Goal: Check status

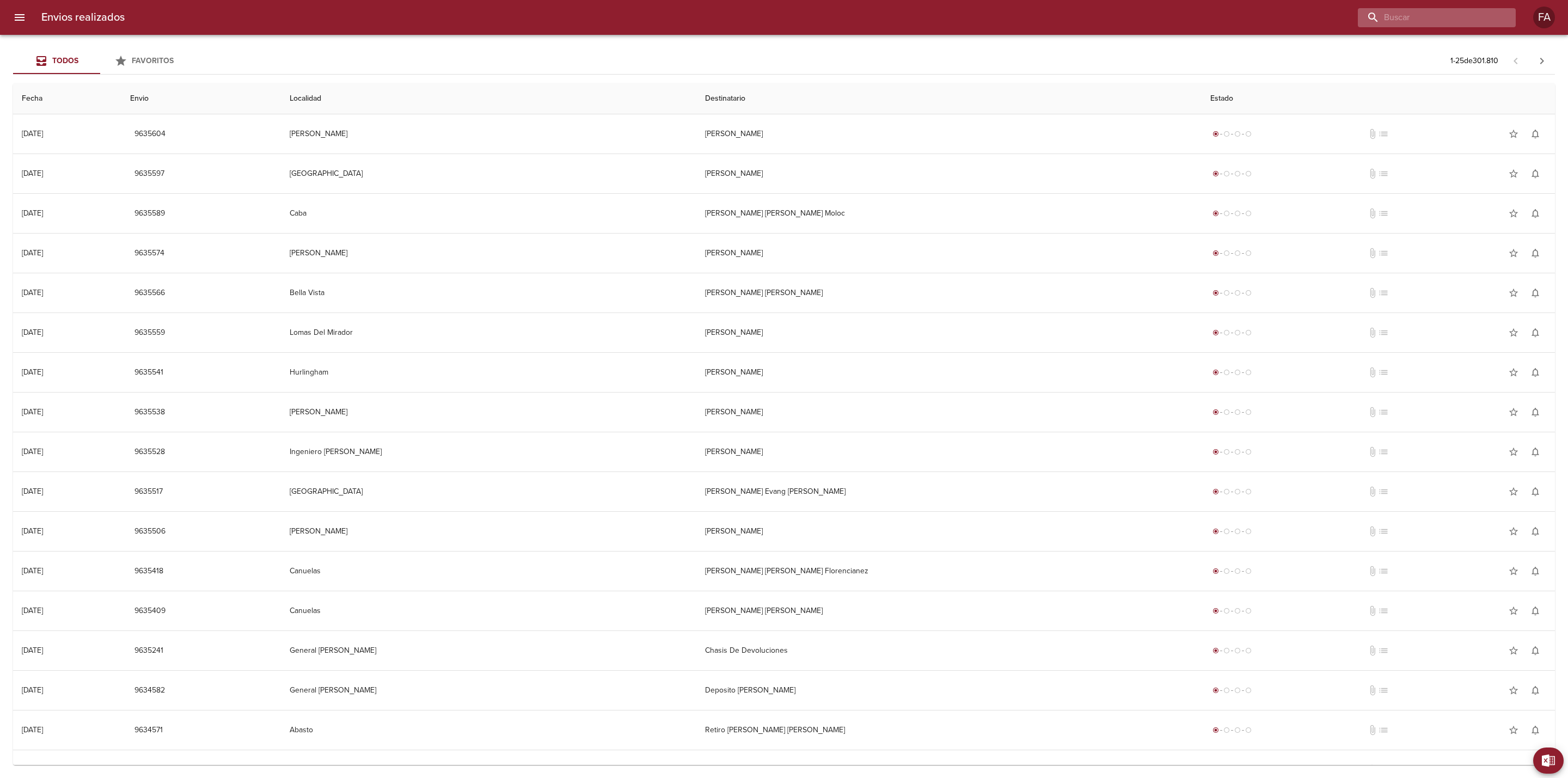
click at [1467, 10] on input "buscar" at bounding box center [1427, 18] width 139 height 19
paste input "[PERSON_NAME] [PERSON_NAME]"
type input "[PERSON_NAME] [PERSON_NAME]"
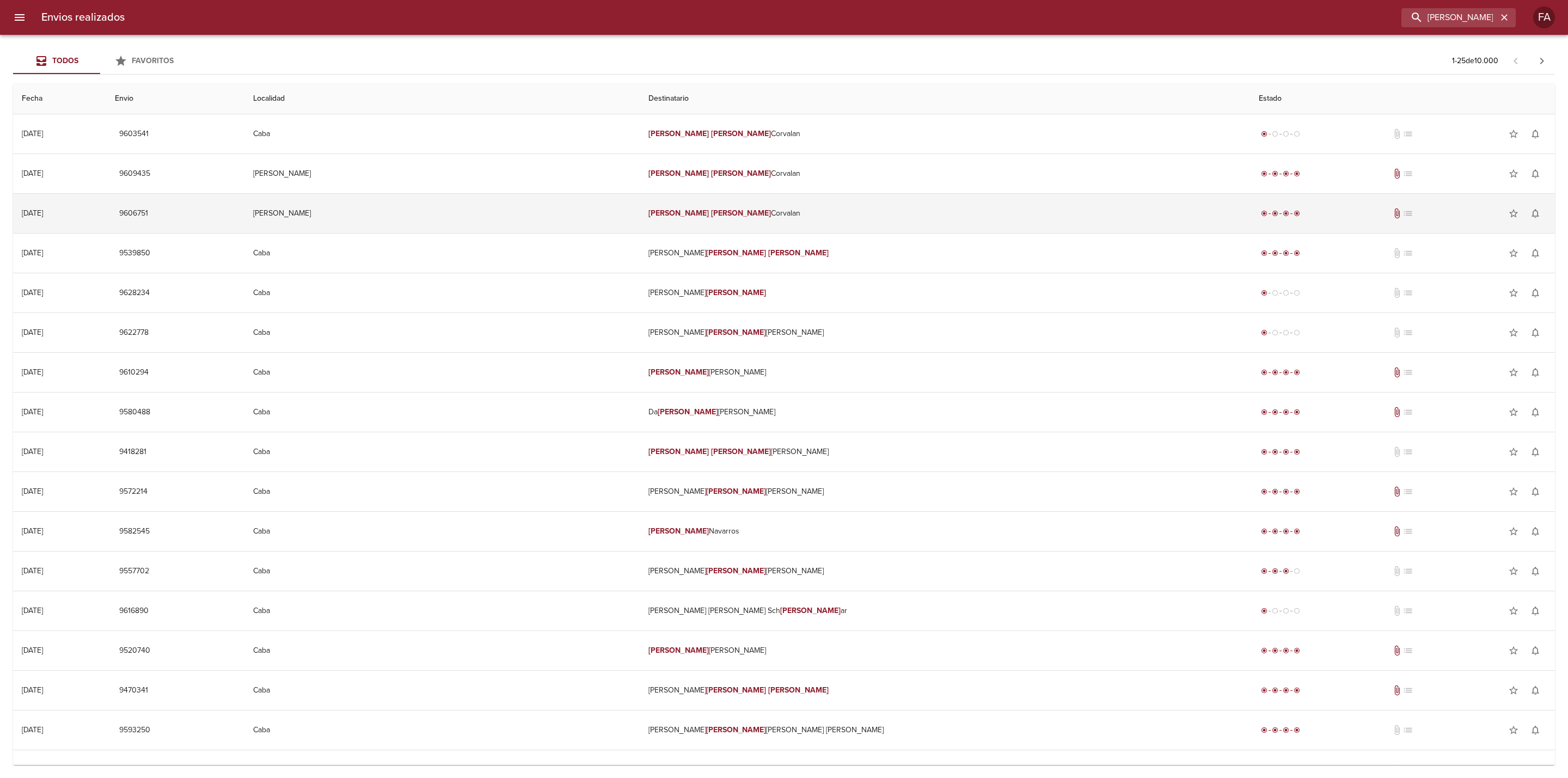
click at [484, 204] on td "[PERSON_NAME]" at bounding box center [442, 213] width 395 height 39
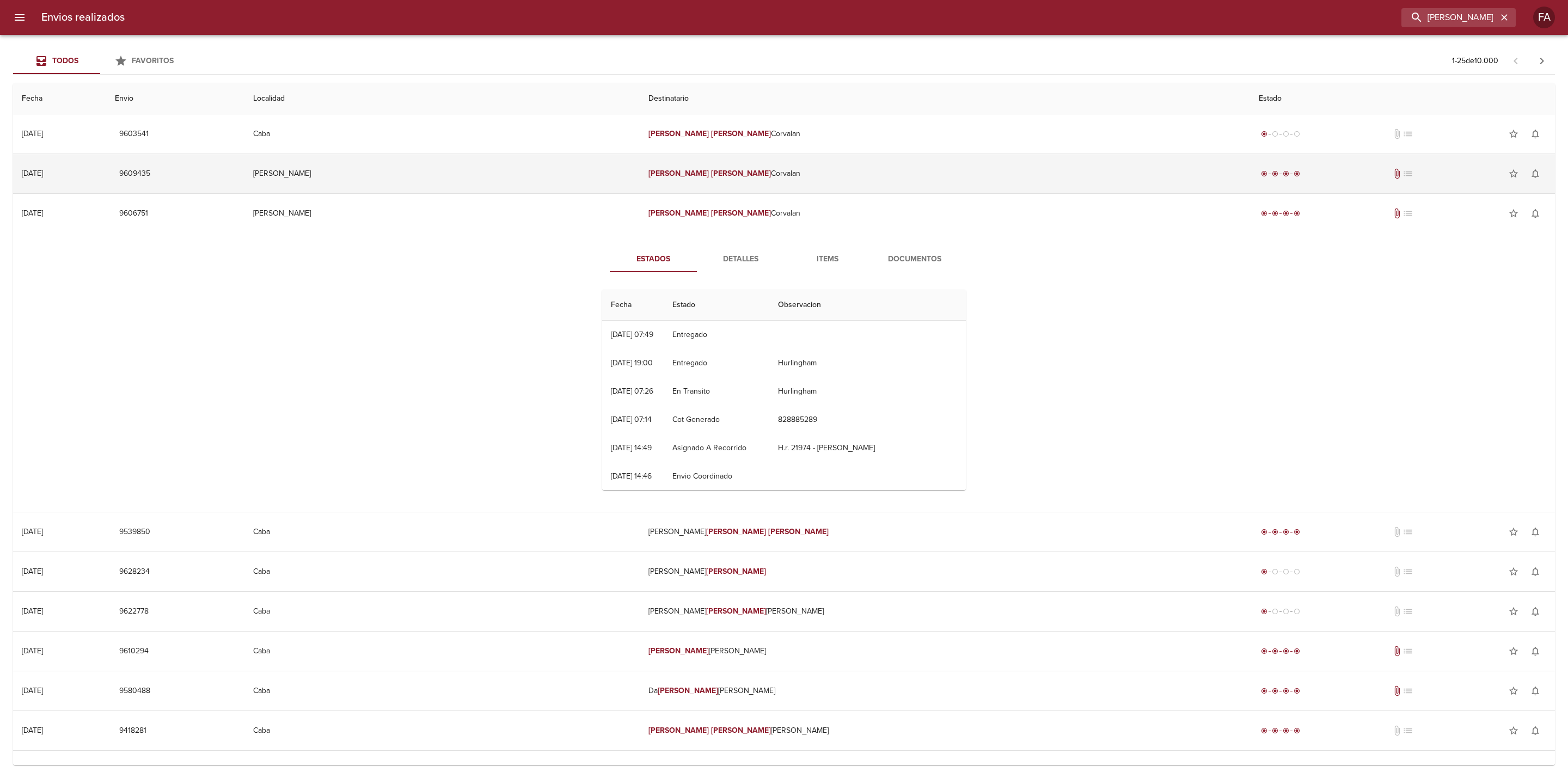
click at [640, 177] on td "[PERSON_NAME]" at bounding box center [442, 174] width 395 height 39
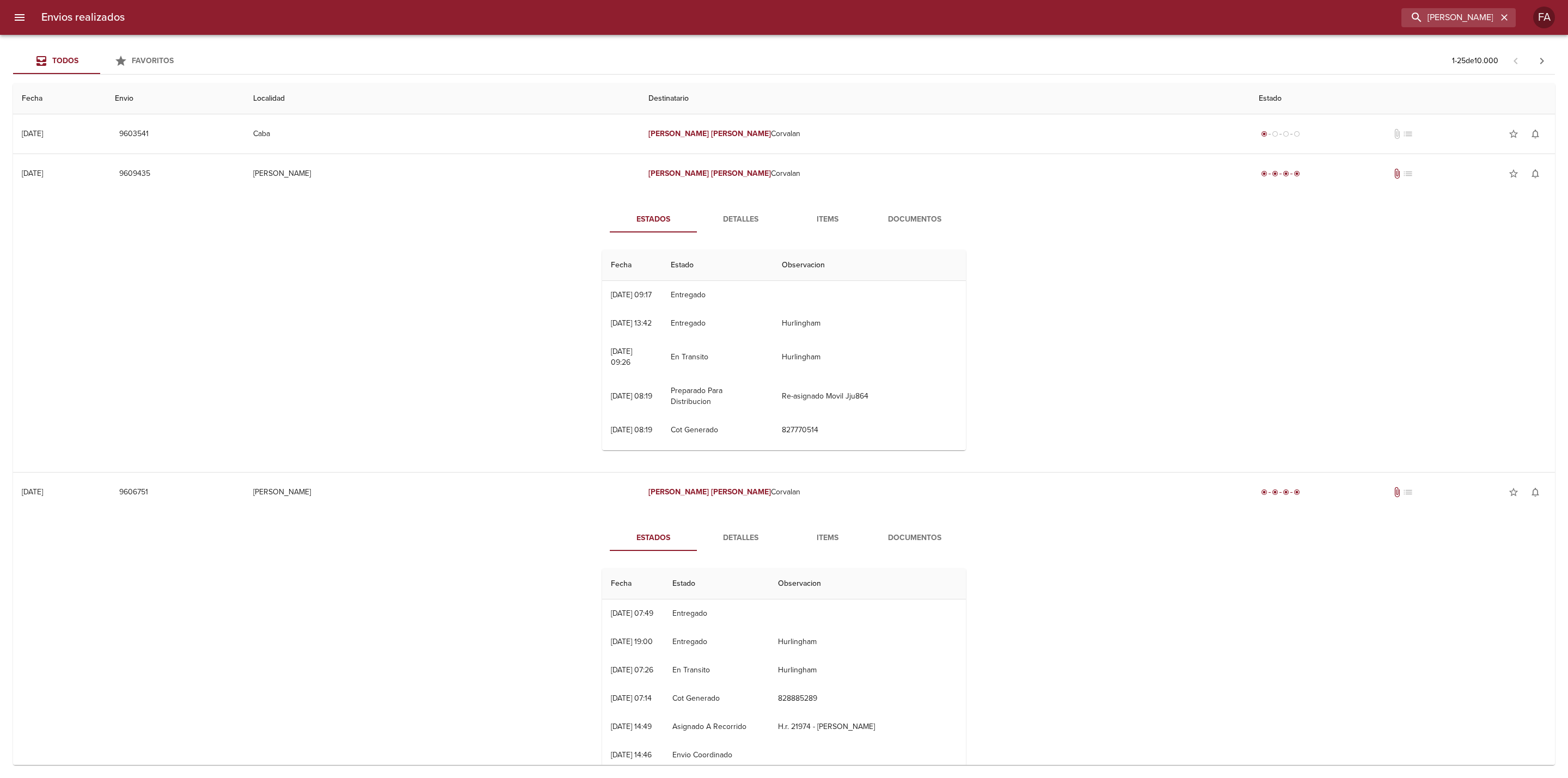
click at [735, 214] on span "Detalles" at bounding box center [740, 220] width 74 height 13
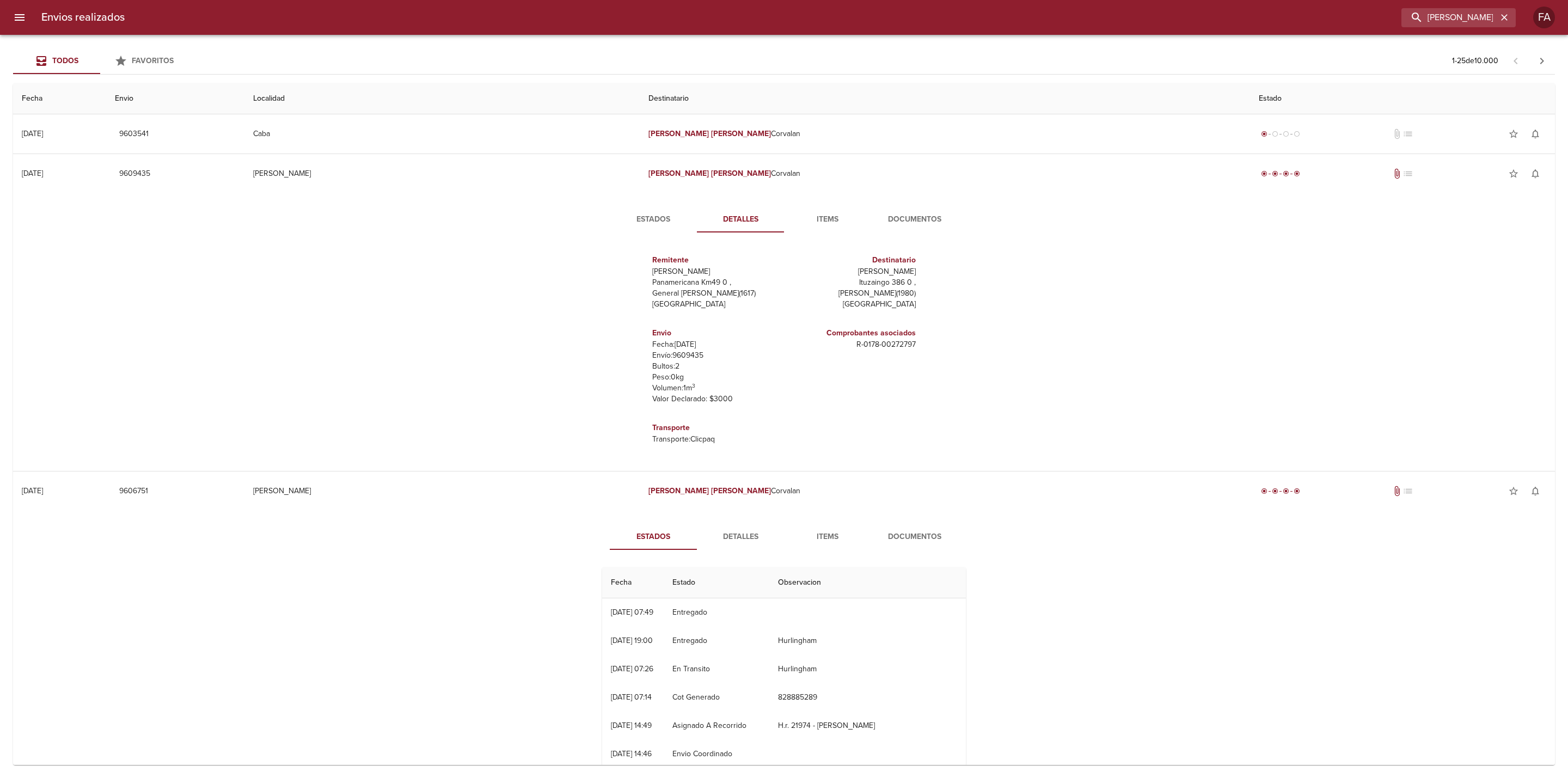
click at [735, 534] on span "Detalles" at bounding box center [740, 537] width 74 height 13
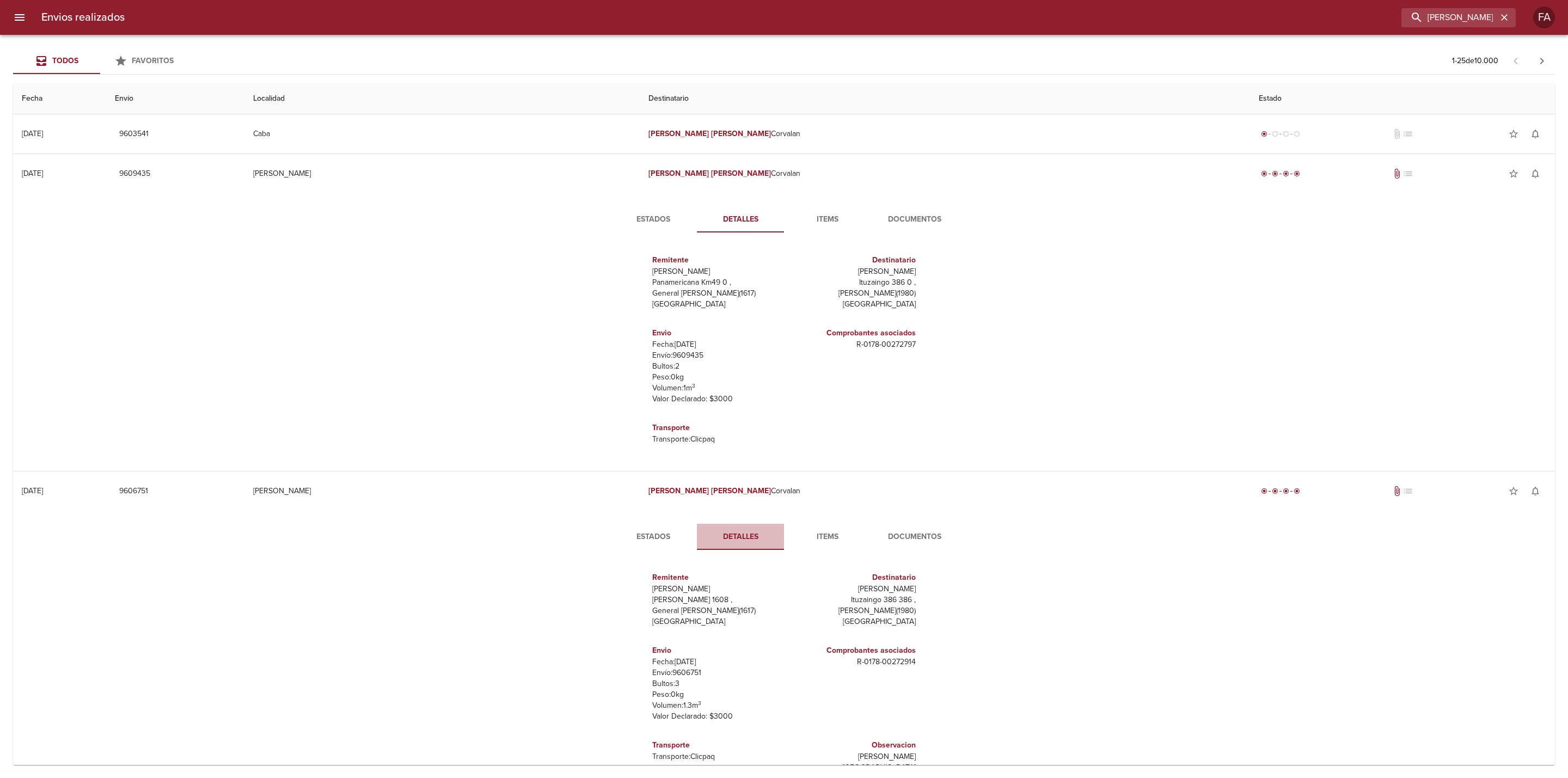
click at [732, 537] on span "Detalles" at bounding box center [740, 537] width 74 height 13
click at [830, 224] on span "Items" at bounding box center [827, 220] width 74 height 13
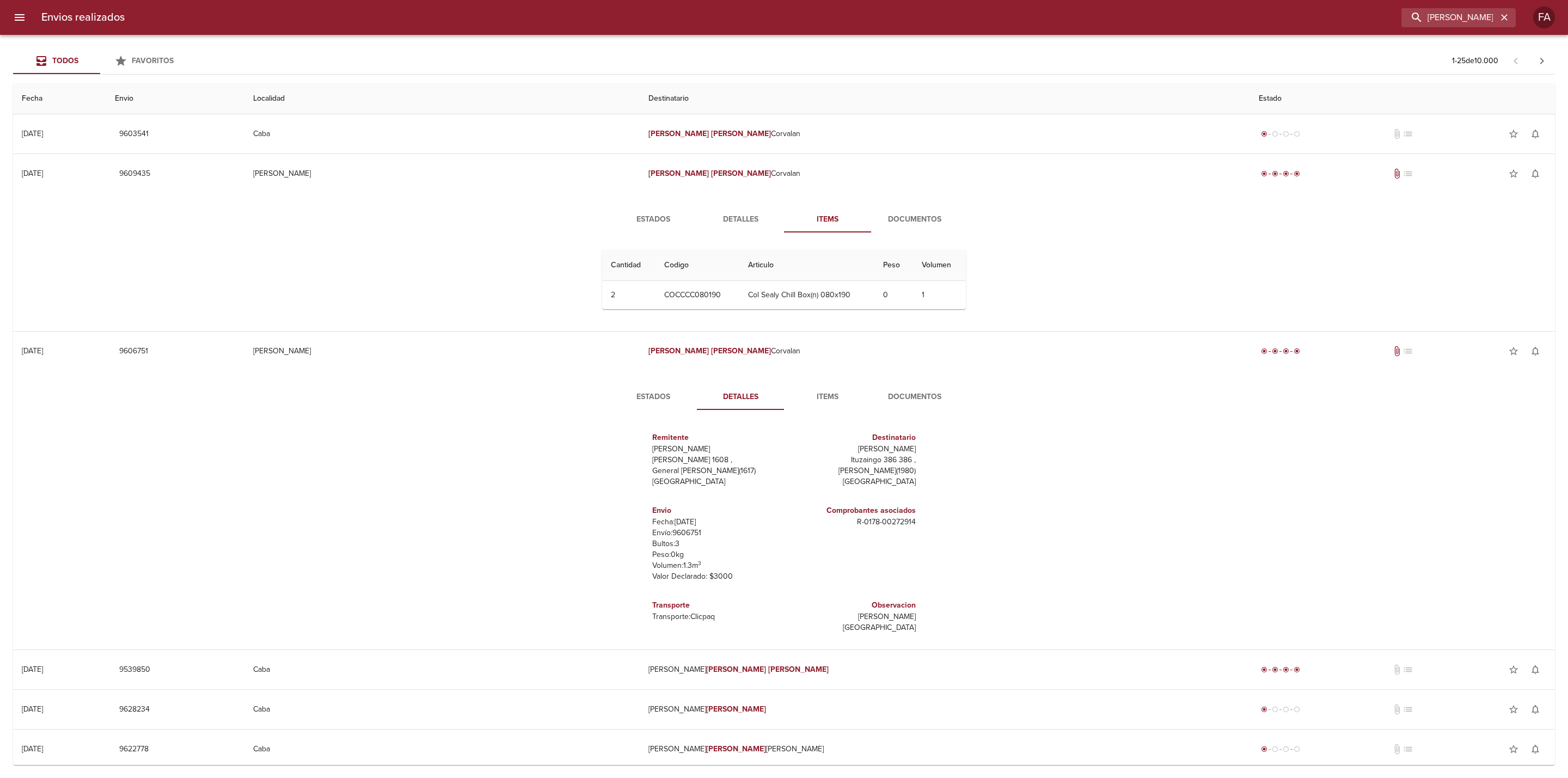
click at [822, 398] on span "Items" at bounding box center [827, 397] width 74 height 13
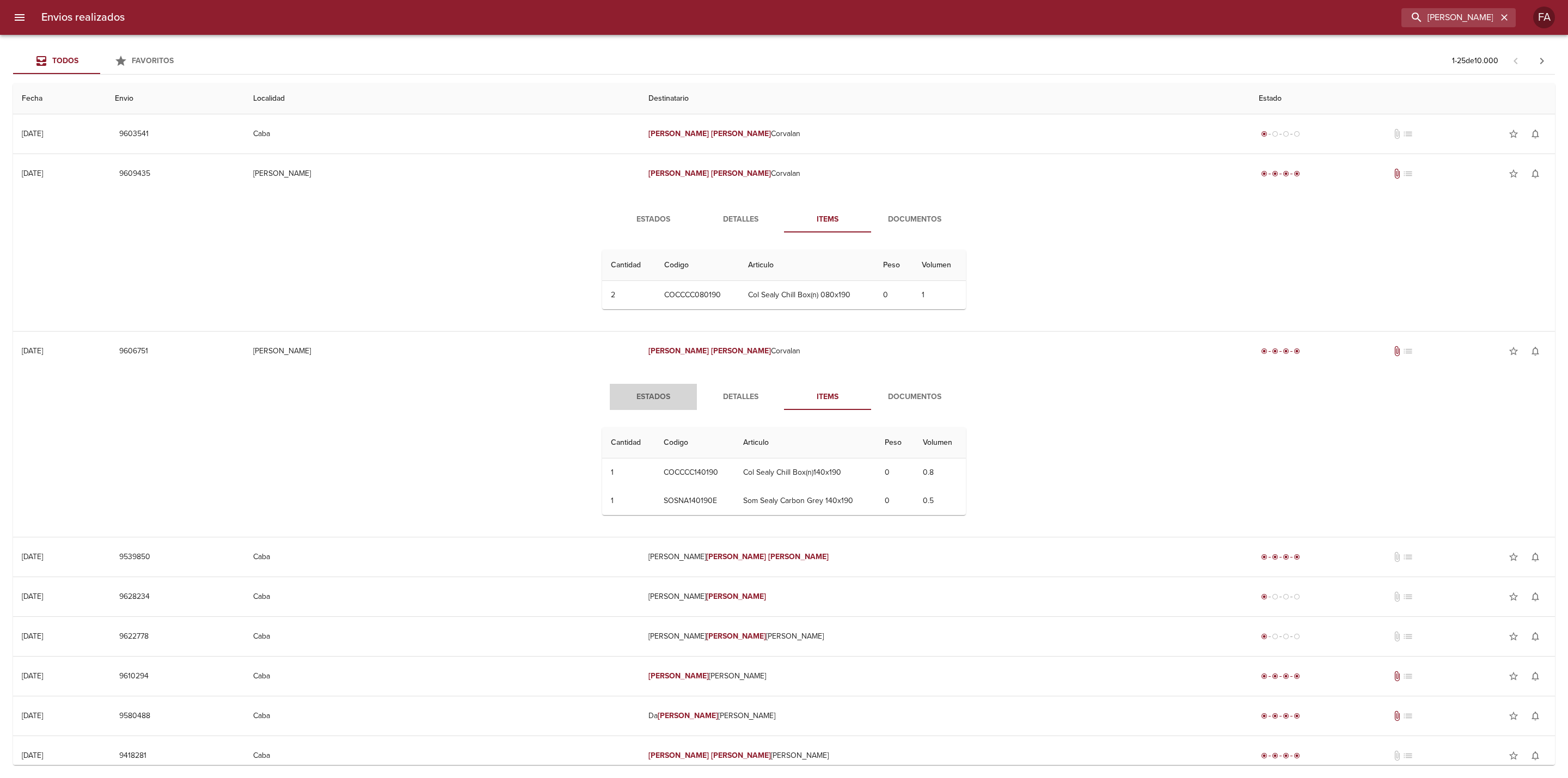
click at [664, 389] on button "Estados" at bounding box center [653, 396] width 87 height 26
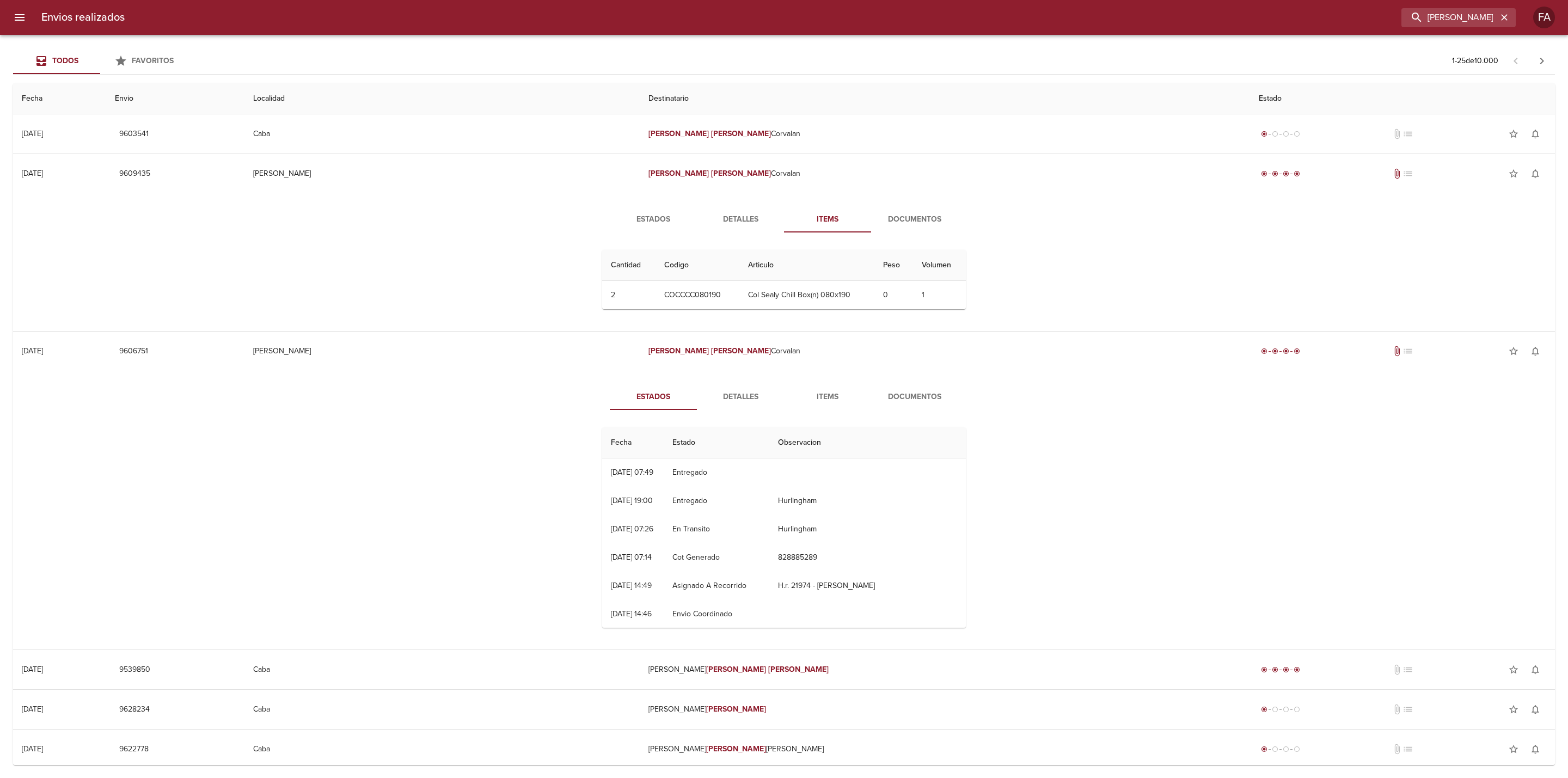
click at [652, 214] on span "Estados" at bounding box center [653, 220] width 74 height 13
